Goal: Book appointment/travel/reservation

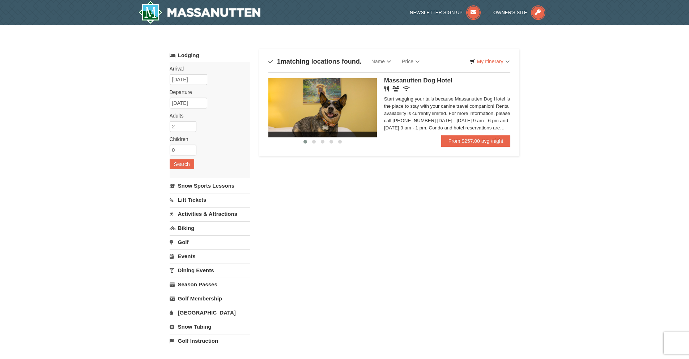
click at [430, 80] on span "Massanutten Dog Hotel" at bounding box center [418, 80] width 68 height 7
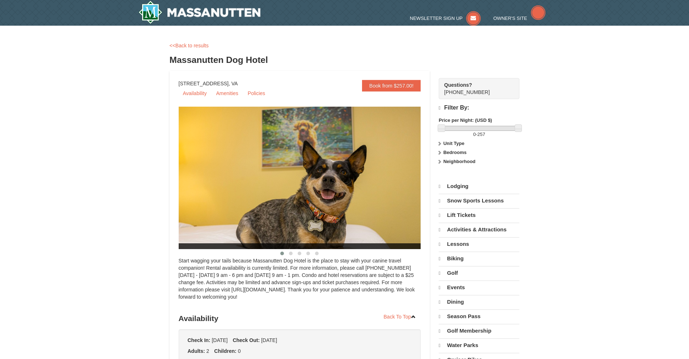
select select "10"
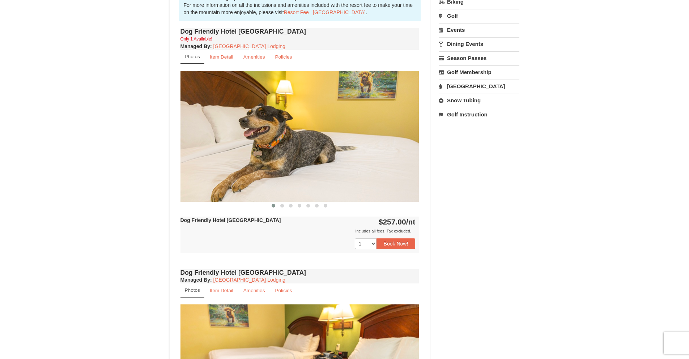
scroll to position [253, 0]
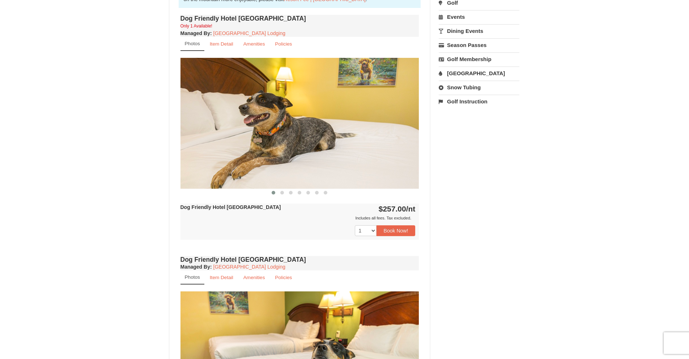
click at [361, 159] on img at bounding box center [299, 123] width 239 height 130
click at [282, 193] on span at bounding box center [282, 193] width 4 height 4
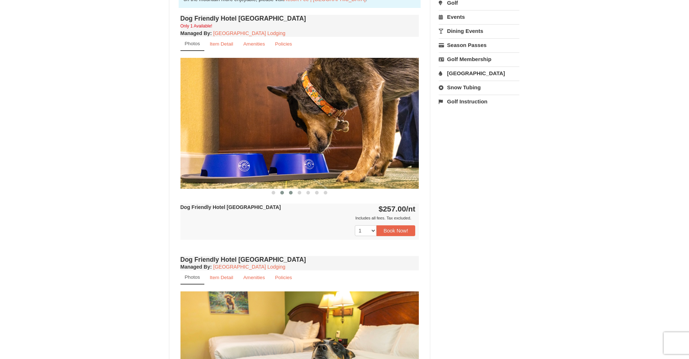
click at [290, 194] on span at bounding box center [291, 193] width 4 height 4
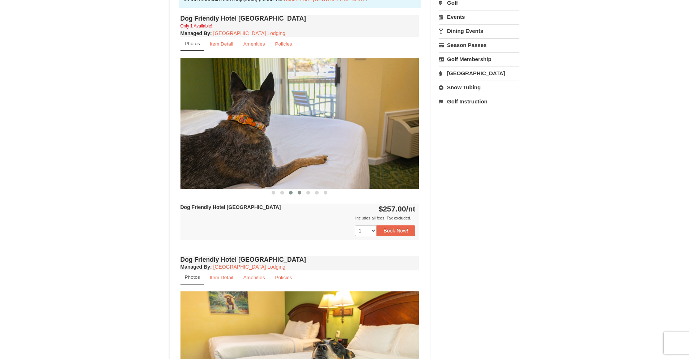
click at [299, 194] on span at bounding box center [299, 193] width 4 height 4
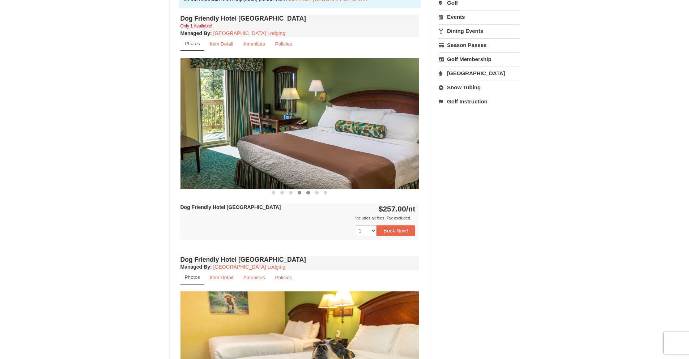
click at [306, 193] on span at bounding box center [308, 193] width 4 height 4
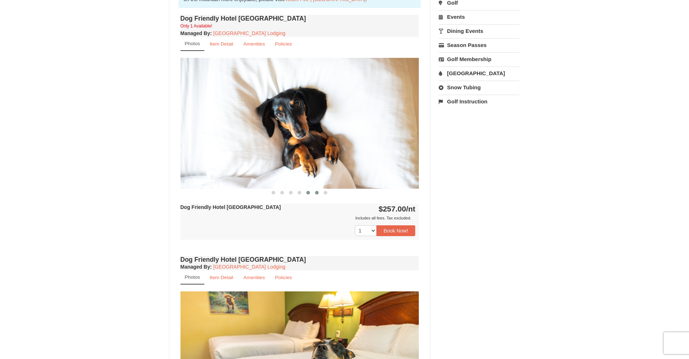
click at [317, 193] on span at bounding box center [317, 193] width 4 height 4
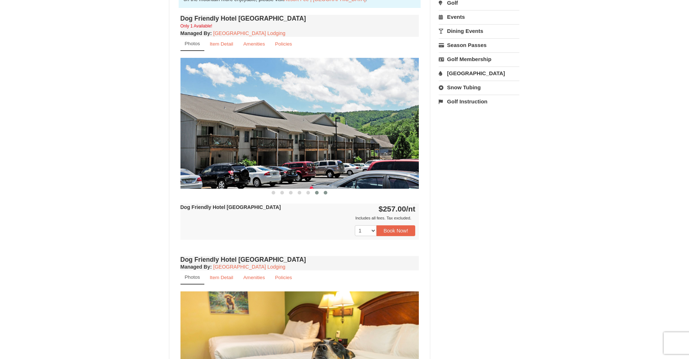
click at [325, 193] on span at bounding box center [325, 193] width 4 height 4
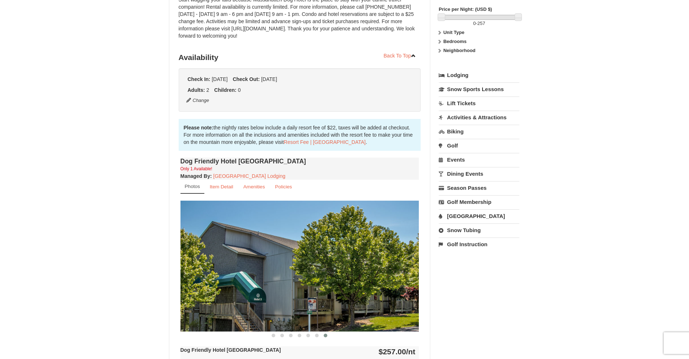
scroll to position [108, 0]
